Goal: Book appointment/travel/reservation

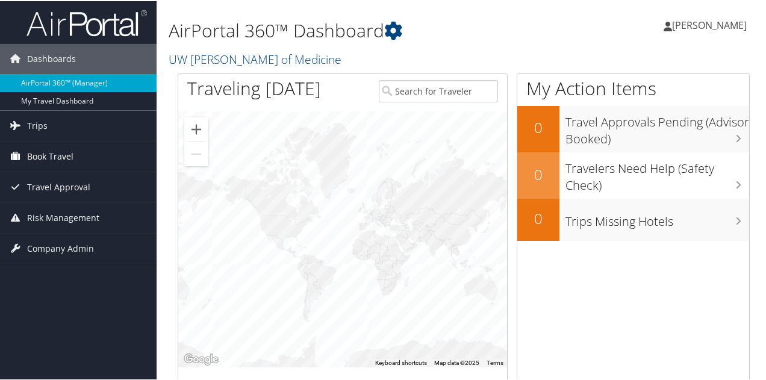
click at [93, 152] on link "Book Travel" at bounding box center [78, 155] width 157 height 30
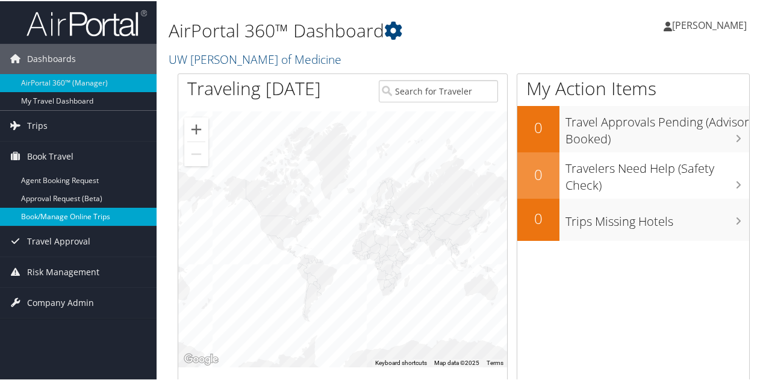
click at [88, 213] on link "Book/Manage Online Trips" at bounding box center [78, 216] width 157 height 18
click at [114, 213] on link "Book/Manage Online Trips" at bounding box center [78, 216] width 157 height 18
